Goal: Unclear

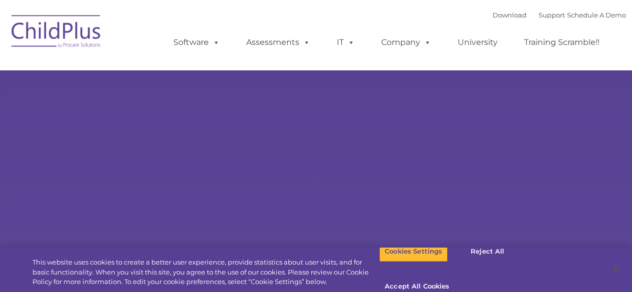
select select "MEDIUM"
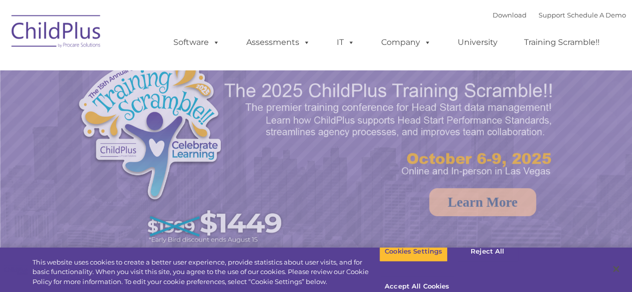
select select "MEDIUM"
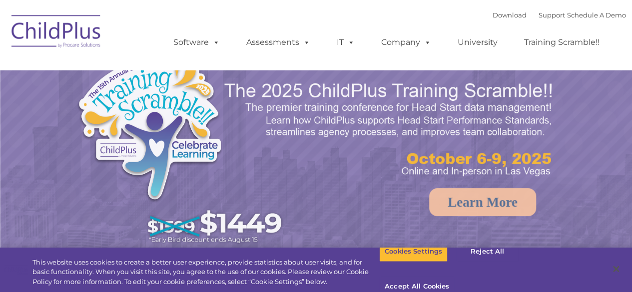
select select "MEDIUM"
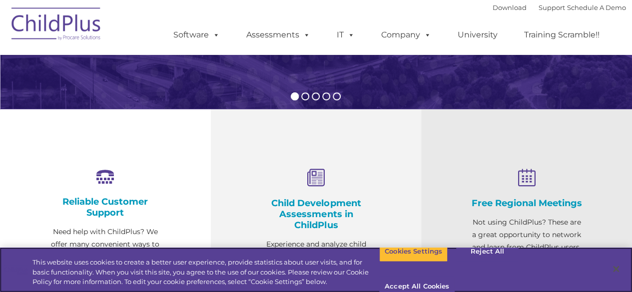
scroll to position [280, 0]
